Goal: Information Seeking & Learning: Learn about a topic

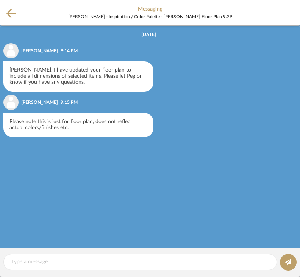
click at [8, 17] on icon at bounding box center [10, 13] width 9 height 9
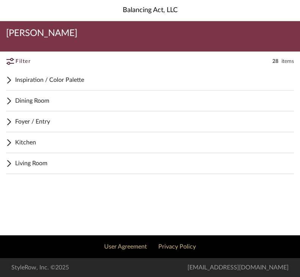
click at [15, 79] on span "Inspiration / Color Palette" at bounding box center [154, 79] width 279 height 9
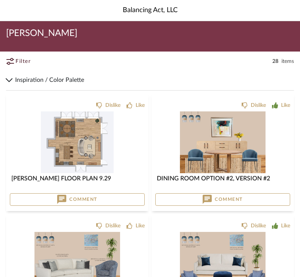
click at [59, 179] on img at bounding box center [77, 210] width 72 height 62
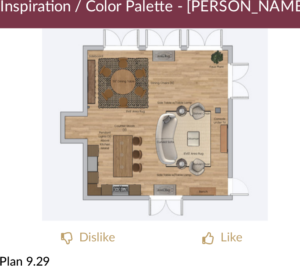
click at [94, 56] on img "0" at bounding box center [150, 103] width 112 height 95
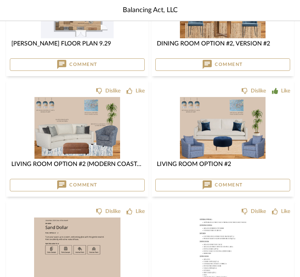
scroll to position [144, 0]
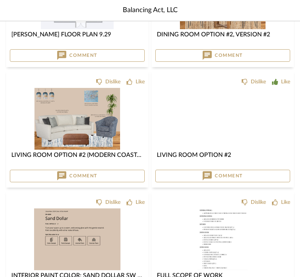
click at [265, 156] on img at bounding box center [223, 187] width 86 height 62
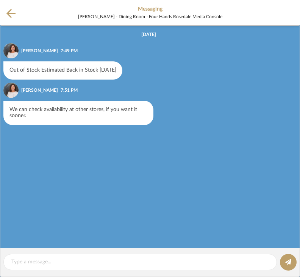
click at [11, 17] on icon at bounding box center [10, 13] width 9 height 9
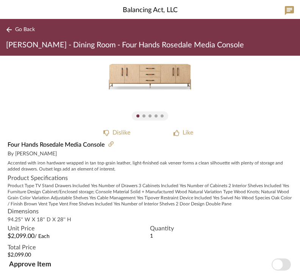
scroll to position [23, 0]
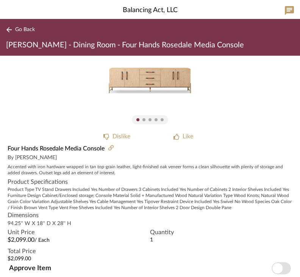
click at [122, 77] on img "0" at bounding box center [149, 80] width 95 height 95
click at [115, 77] on img "0" at bounding box center [149, 80] width 95 height 95
click at [141, 81] on img "0" at bounding box center [149, 80] width 95 height 95
click at [145, 77] on img "0" at bounding box center [149, 80] width 95 height 95
